Goal: Task Accomplishment & Management: Use online tool/utility

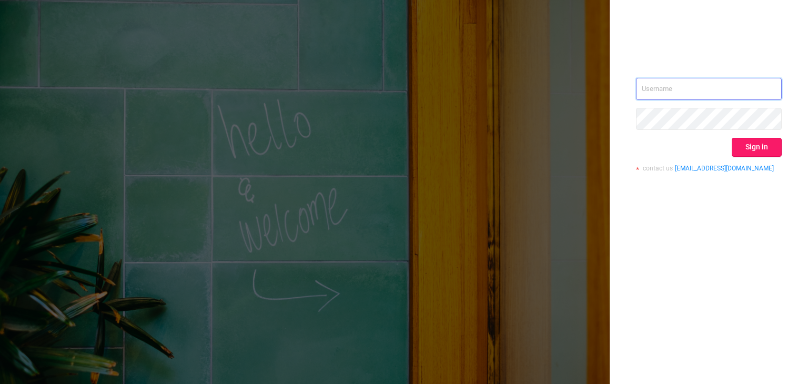
type input "[EMAIL_ADDRESS]"
click at [757, 145] on button "Sign in" at bounding box center [757, 147] width 50 height 19
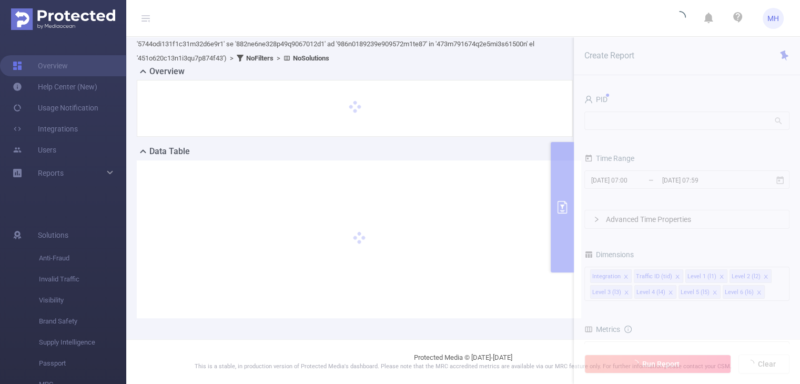
scroll to position [293, 0]
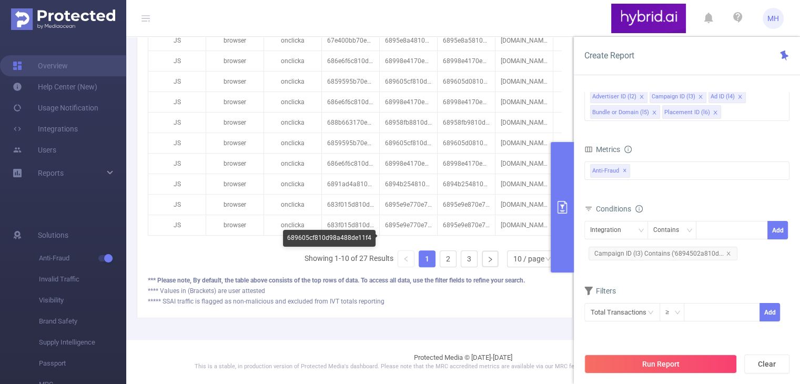
scroll to position [651, 0]
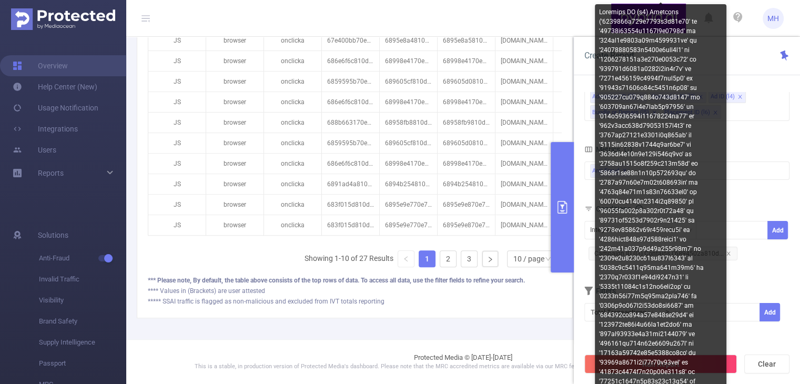
click at [725, 256] on div at bounding box center [661, 253] width 132 height 499
click at [728, 255] on span "Campaign ID (l3) Contains ('6894502a810d..." at bounding box center [663, 254] width 149 height 14
click at [729, 255] on span "Campaign ID (l3) Contains ('6894502a810d..." at bounding box center [663, 254] width 149 height 14
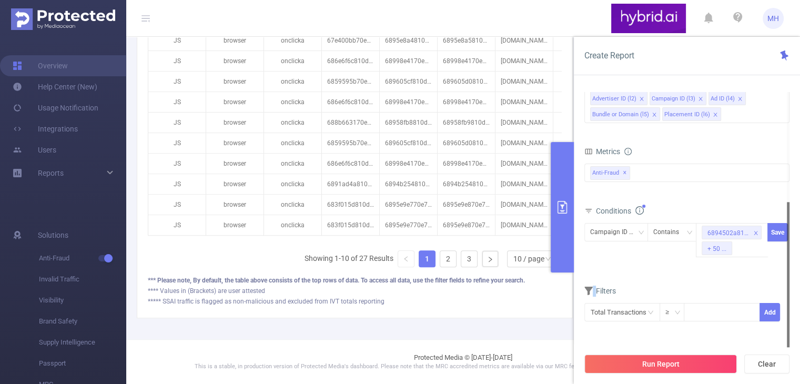
click at [729, 255] on div "6894502a810d9807a8e93e13 + 50 ..." at bounding box center [732, 240] width 72 height 34
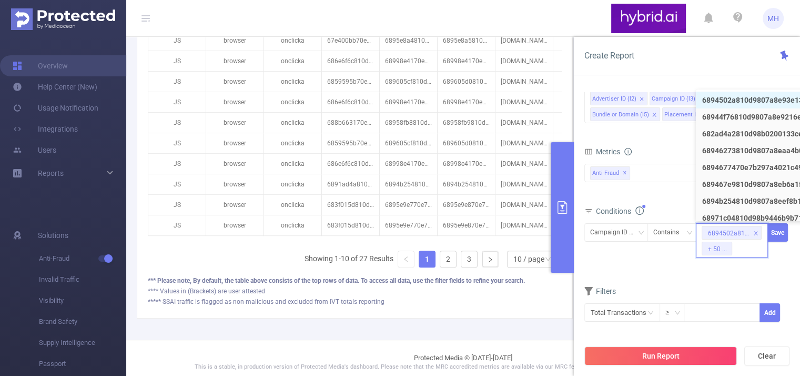
click at [662, 259] on div "Campaign ID (l3) Contains 6894502a810d9807a8e93e13 + 50 ... Save" at bounding box center [687, 242] width 205 height 39
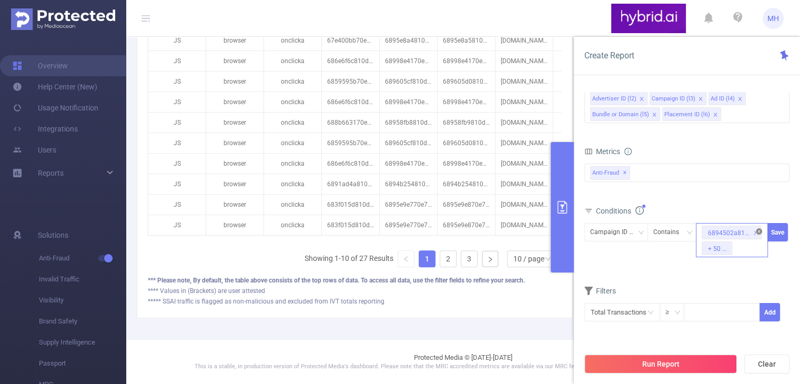
click at [758, 232] on icon "icon: close-circle" at bounding box center [759, 231] width 6 height 6
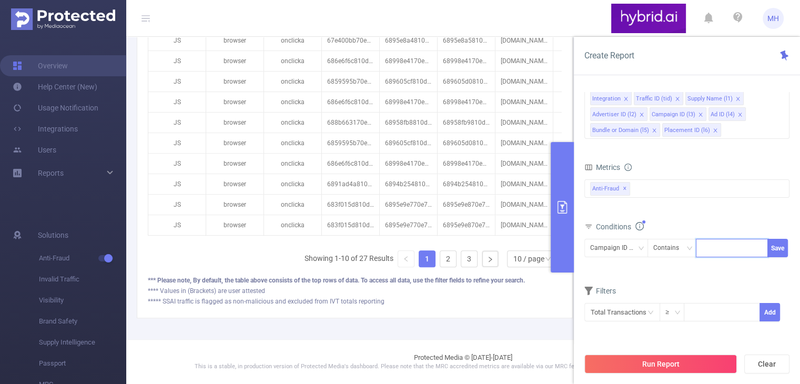
click at [709, 249] on div at bounding box center [732, 247] width 61 height 17
paste input
click at [782, 249] on button "Save" at bounding box center [778, 248] width 21 height 18
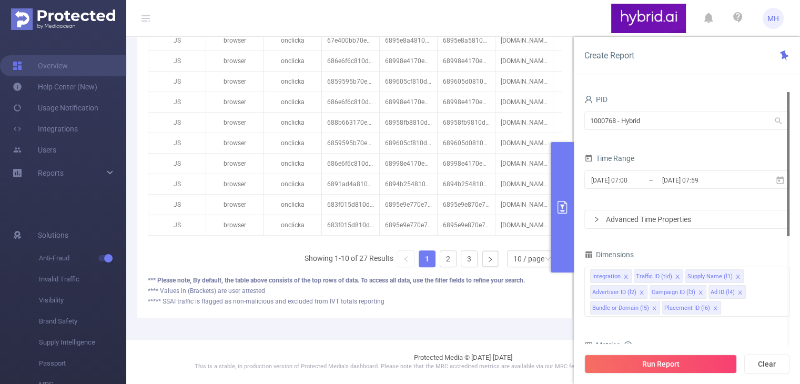
scroll to position [0, 0]
click at [724, 183] on input "[DATE] 07:59" at bounding box center [703, 180] width 85 height 14
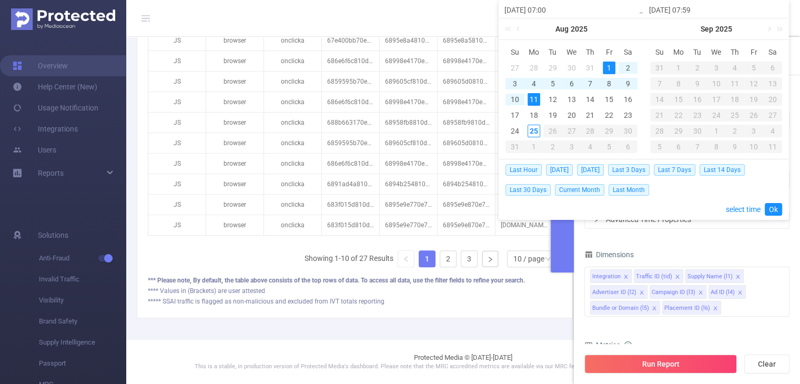
click at [611, 67] on div "1" at bounding box center [609, 68] width 13 height 13
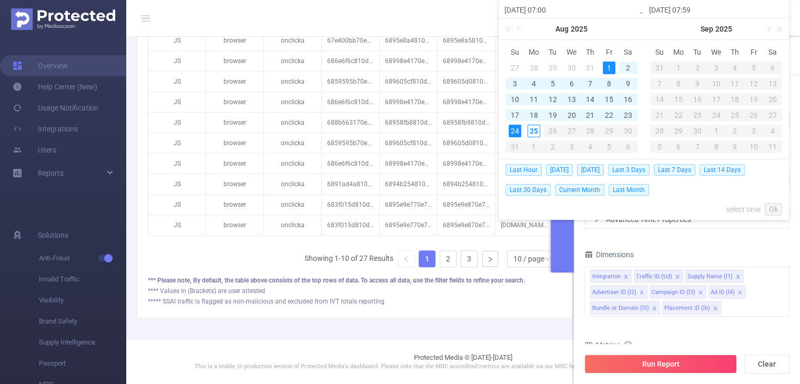
click at [513, 133] on div "24" at bounding box center [515, 131] width 13 height 13
type input "[DATE] 07:59"
click at [769, 209] on link "Ok" at bounding box center [773, 209] width 17 height 13
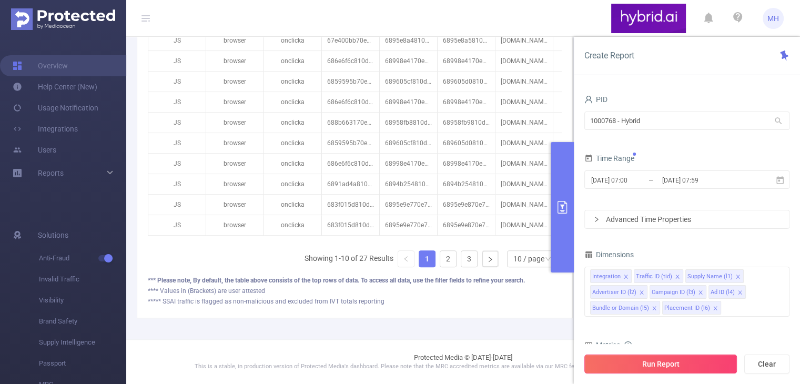
click at [651, 362] on button "Run Report" at bounding box center [661, 364] width 153 height 19
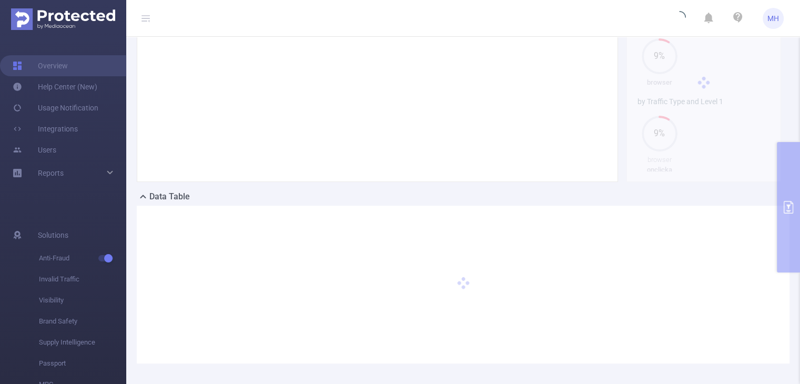
scroll to position [316, 0]
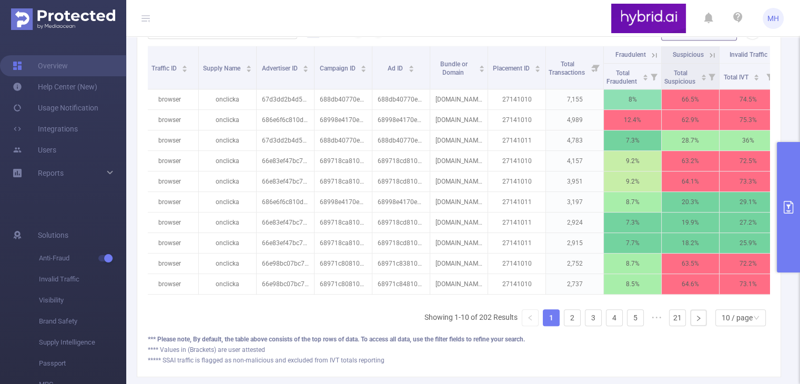
scroll to position [0, 82]
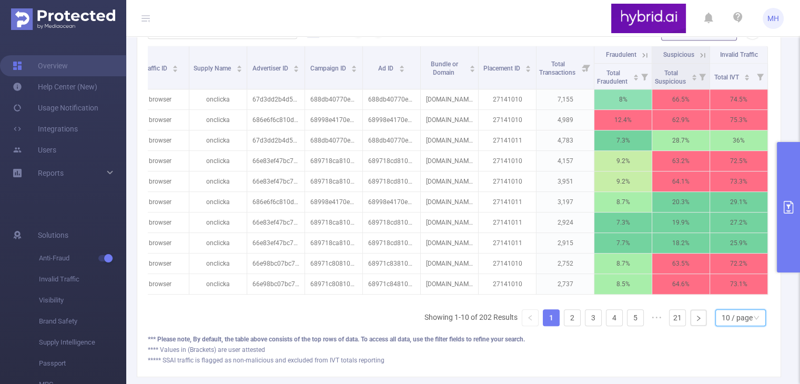
click at [734, 326] on div "10 / page" at bounding box center [737, 318] width 31 height 16
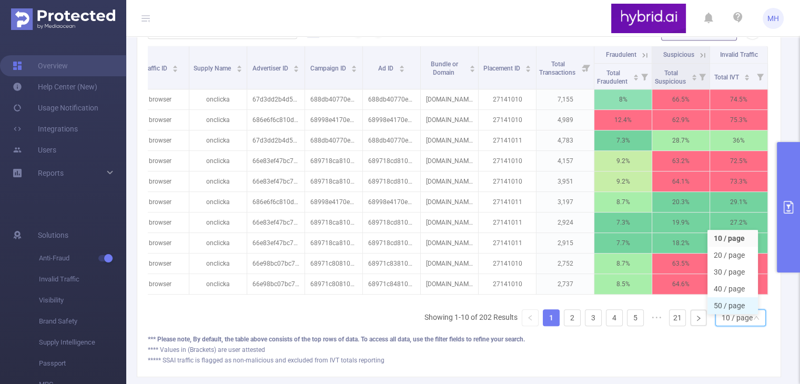
click at [728, 314] on li "50 / page" at bounding box center [733, 305] width 51 height 17
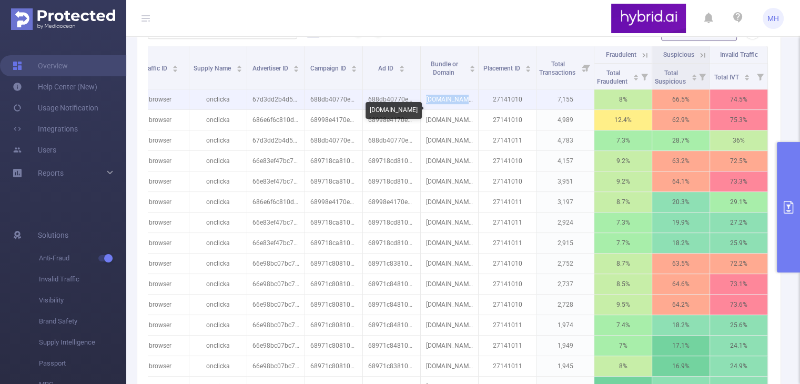
drag, startPoint x: 462, startPoint y: 114, endPoint x: 426, endPoint y: 114, distance: 36.3
click at [426, 109] on p "[DOMAIN_NAME]" at bounding box center [449, 99] width 57 height 20
copy p "[DOMAIN_NAME]"
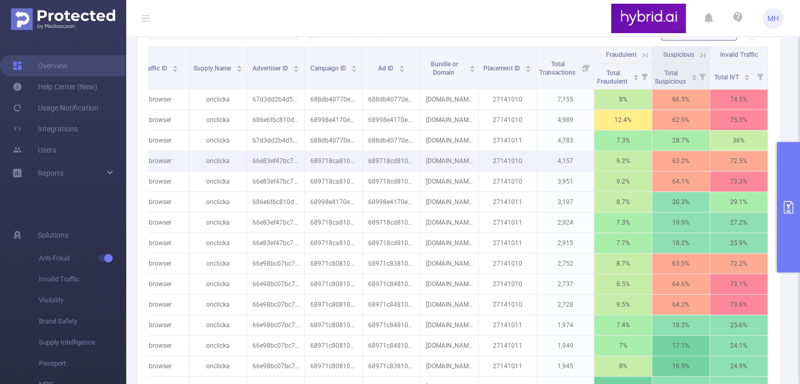
click at [466, 168] on p "[DOMAIN_NAME]" at bounding box center [449, 161] width 57 height 20
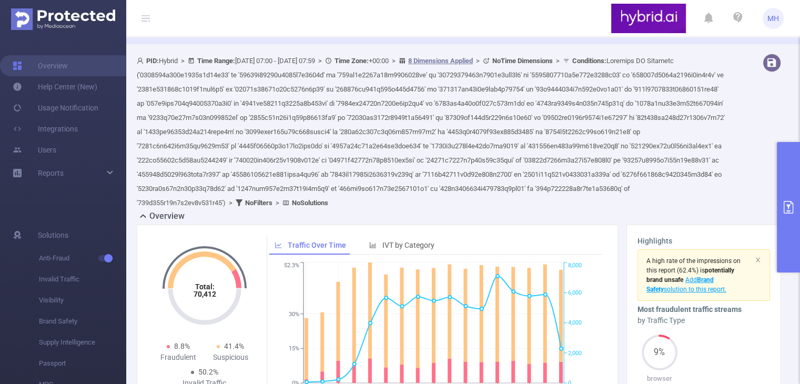
scroll to position [0, 0]
